Goal: Use online tool/utility: Utilize a website feature to perform a specific function

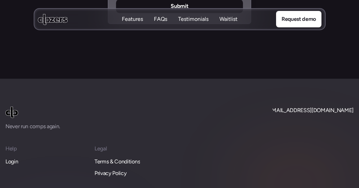
scroll to position [3085, 0]
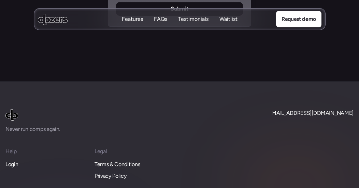
click at [11, 160] on p "Login" at bounding box center [11, 164] width 13 height 9
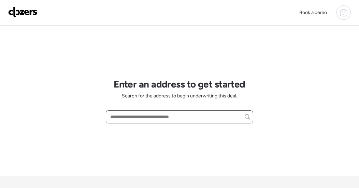
click at [136, 113] on input "text" at bounding box center [179, 117] width 141 height 10
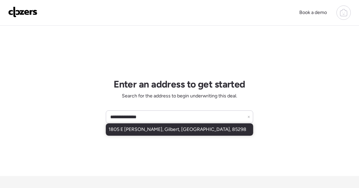
click at [141, 128] on span "1805 E [PERSON_NAME], Gilbert, [GEOGRAPHIC_DATA], 85298" at bounding box center [178, 129] width 138 height 7
type input "**********"
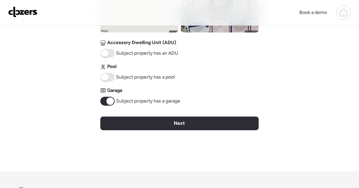
scroll to position [348, 0]
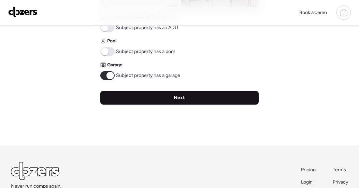
click at [164, 96] on div "Next" at bounding box center [179, 98] width 158 height 14
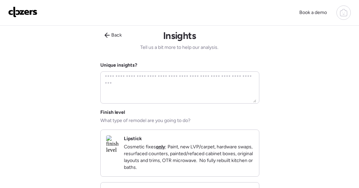
scroll to position [0, 0]
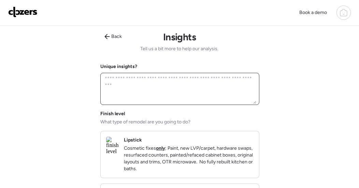
click at [164, 96] on textarea at bounding box center [179, 89] width 153 height 30
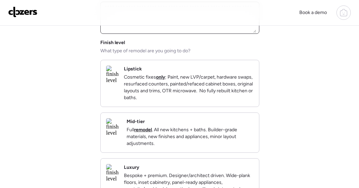
scroll to position [73, 0]
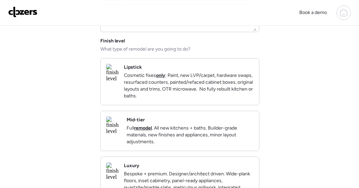
click at [182, 88] on p "Cosmetic fixes only : Paint, new LVP/carpet, hardware swaps, resurfaced counter…" at bounding box center [189, 85] width 130 height 27
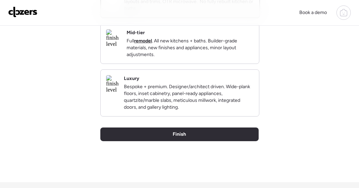
scroll to position [175, 0]
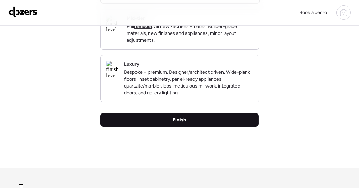
click at [157, 127] on div "Finish" at bounding box center [179, 120] width 158 height 14
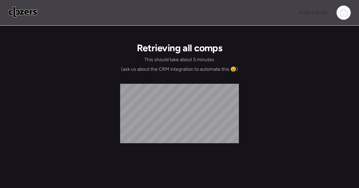
scroll to position [0, 0]
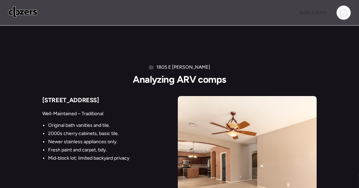
click at [157, 134] on div "1737 E Azalea Dr Well-Maintained – Traditional Original bath vanities and tile.…" at bounding box center [108, 129] width 130 height 67
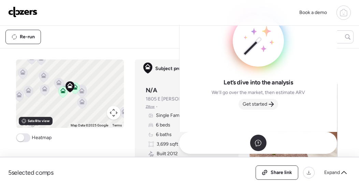
click at [264, 102] on span "Get started" at bounding box center [255, 104] width 25 height 7
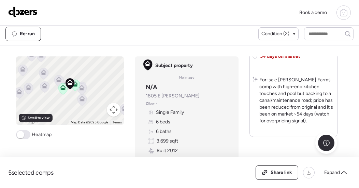
scroll to position [1563, 0]
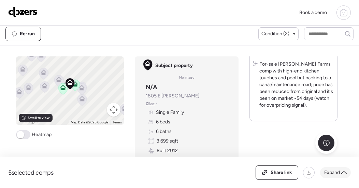
click at [346, 174] on icon at bounding box center [343, 172] width 5 height 5
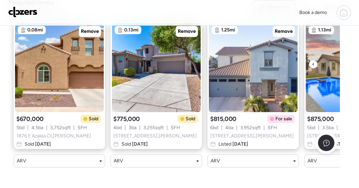
click at [314, 68] on icon at bounding box center [313, 64] width 3 height 8
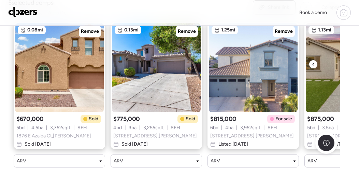
click at [314, 68] on icon at bounding box center [313, 64] width 3 height 8
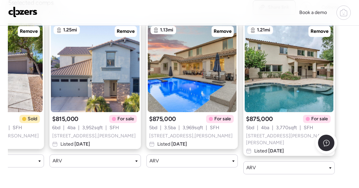
scroll to position [0, 0]
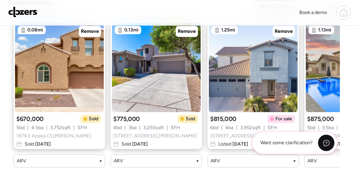
click at [325, 138] on div at bounding box center [326, 143] width 16 height 16
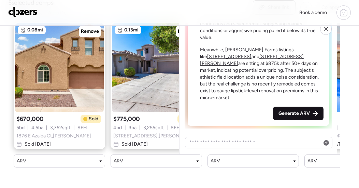
click at [290, 113] on span "Generate ARV" at bounding box center [294, 113] width 31 height 7
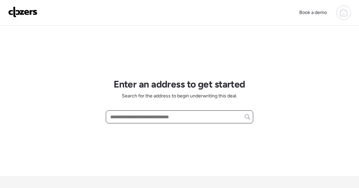
click at [156, 119] on input "text" at bounding box center [179, 117] width 141 height 10
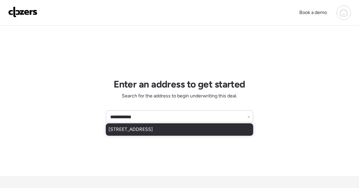
click at [153, 130] on span "[STREET_ADDRESS]" at bounding box center [131, 129] width 44 height 7
type input "**********"
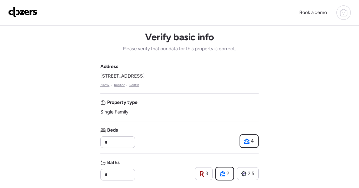
click at [159, 130] on div "Beds * 4" at bounding box center [179, 137] width 158 height 21
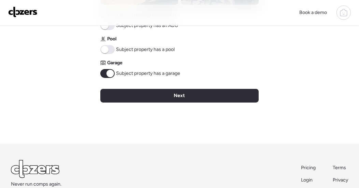
scroll to position [352, 0]
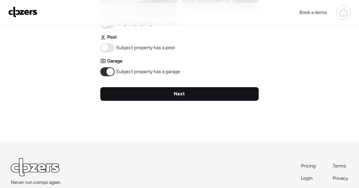
click at [198, 92] on div "Next" at bounding box center [179, 94] width 158 height 14
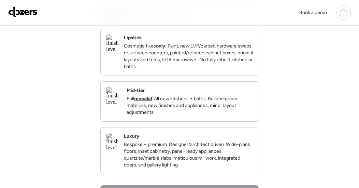
scroll to position [102, 0]
click at [121, 104] on img at bounding box center [113, 96] width 15 height 18
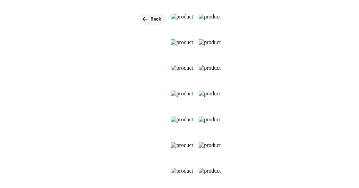
click at [142, 21] on icon at bounding box center [144, 18] width 5 height 5
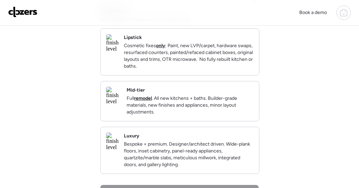
click at [121, 104] on img at bounding box center [113, 96] width 15 height 18
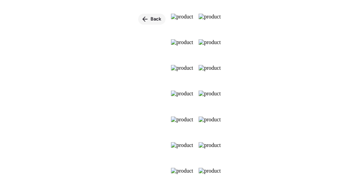
click at [142, 18] on icon at bounding box center [144, 18] width 5 height 5
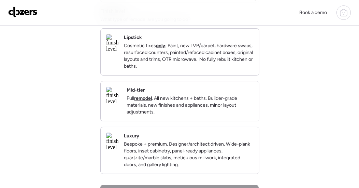
click at [228, 95] on div "Mid-tier Full remodel . All new kitchens + baths. Builder-grade materials, new …" at bounding box center [190, 101] width 127 height 29
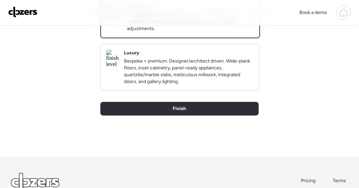
scroll to position [187, 0]
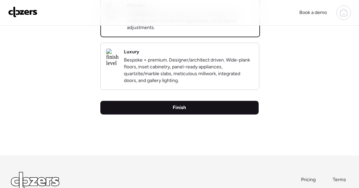
click at [207, 114] on div "Finish" at bounding box center [179, 108] width 158 height 14
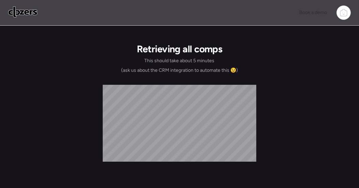
scroll to position [0, 0]
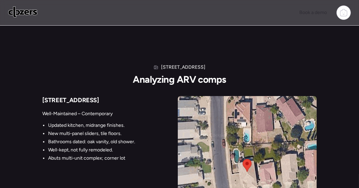
click at [186, 33] on div "[STREET_ADDRESS] Analyzing ARV comps [STREET_ADDRESS] Well-Maintained – Contemp…" at bounding box center [179, 136] width 359 height 220
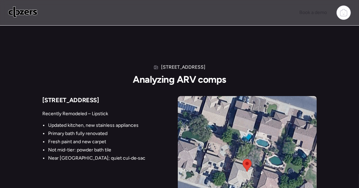
click at [149, 52] on div "[STREET_ADDRESS] Analyzing ARV comps [STREET_ADDRESS] Recently Remodeled – Lips…" at bounding box center [179, 136] width 359 height 220
drag, startPoint x: 149, startPoint y: 52, endPoint x: 145, endPoint y: 50, distance: 4.3
click at [145, 50] on div "[STREET_ADDRESS] Analyzing ARV comps [STREET_ADDRESS] Recently Remodeled – Lips…" at bounding box center [179, 136] width 359 height 220
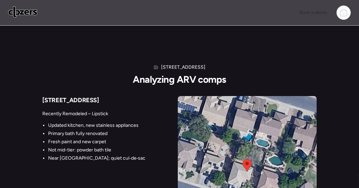
click at [145, 50] on div "[STREET_ADDRESS] Analyzing ARV comps [STREET_ADDRESS] Recently Remodeled – Lips…" at bounding box center [179, 136] width 359 height 220
drag, startPoint x: 145, startPoint y: 50, endPoint x: 177, endPoint y: 48, distance: 31.5
click at [151, 43] on div "[STREET_ADDRESS] Analyzing ARV comps [STREET_ADDRESS] Recently Remodeled – Lips…" at bounding box center [179, 136] width 359 height 220
click at [176, 45] on div "[STREET_ADDRESS] Analyzing ARV comps [STREET_ADDRESS] Recently Remodeled – Lips…" at bounding box center [179, 136] width 359 height 220
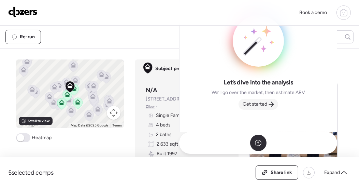
click at [265, 103] on span "Get started" at bounding box center [255, 104] width 25 height 7
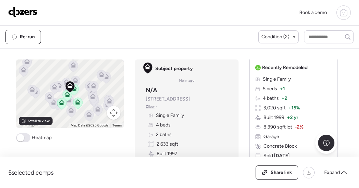
scroll to position [3, 0]
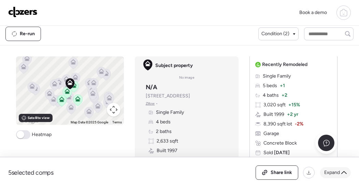
click at [334, 173] on span "Expand" at bounding box center [332, 172] width 16 height 7
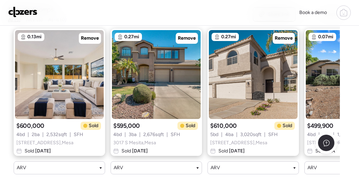
scroll to position [0, 0]
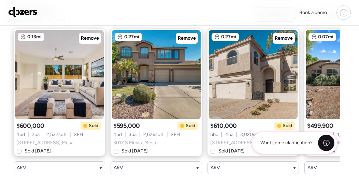
click at [326, 143] on icon at bounding box center [326, 142] width 7 height 7
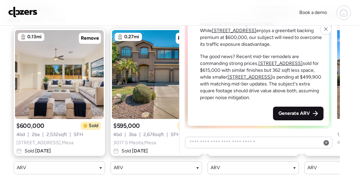
click at [307, 111] on div "Generate ARV" at bounding box center [298, 114] width 51 height 14
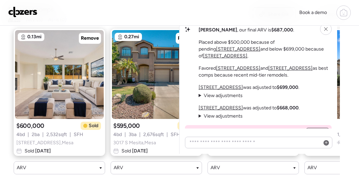
scroll to position [-15, 0]
